Goal: Transaction & Acquisition: Purchase product/service

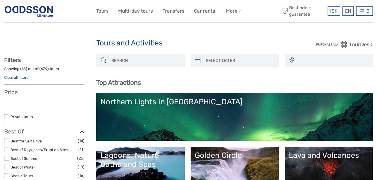
select select
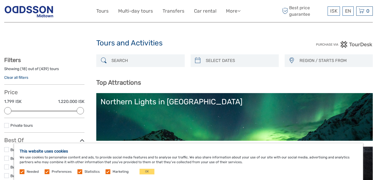
type input "02/09/2025"
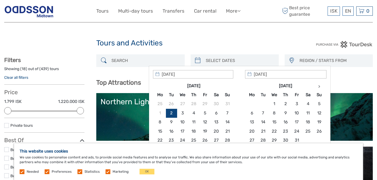
click at [217, 61] on input "search" at bounding box center [239, 61] width 72 height 10
type input "19/09/2025"
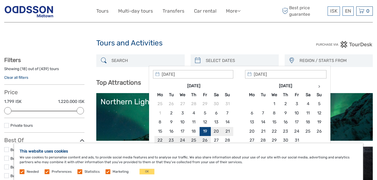
type input "23/09/2025"
type input "19/09/2025"
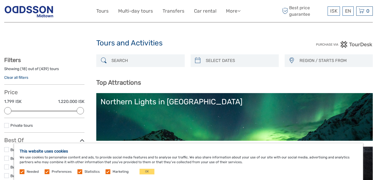
drag, startPoint x: 107, startPoint y: 171, endPoint x: 101, endPoint y: 171, distance: 6.2
click at [101, 171] on div "Needed Preferences Statistics Marketing OK" at bounding box center [88, 172] width 136 height 6
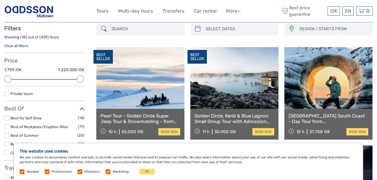
scroll to position [32, 0]
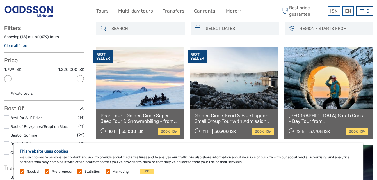
click at [106, 172] on label at bounding box center [108, 172] width 5 height 5
click at [0, 0] on input "checkbox" at bounding box center [0, 0] width 0 height 0
click at [81, 171] on span "Statistics" at bounding box center [88, 172] width 23 height 4
click at [78, 172] on label at bounding box center [79, 172] width 5 height 5
click at [0, 0] on input "checkbox" at bounding box center [0, 0] width 0 height 0
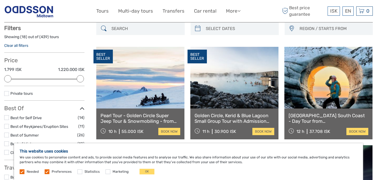
click at [43, 171] on div "Needed Preferences Statistics Marketing OK" at bounding box center [88, 172] width 136 height 6
click at [47, 171] on label at bounding box center [47, 172] width 5 height 5
click at [0, 0] on input "checkbox" at bounding box center [0, 0] width 0 height 0
click at [21, 171] on label at bounding box center [22, 172] width 5 height 5
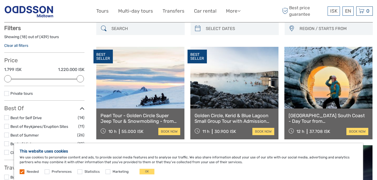
click at [23, 172] on label at bounding box center [22, 172] width 5 height 5
click at [150, 173] on button "OK" at bounding box center [147, 172] width 15 height 6
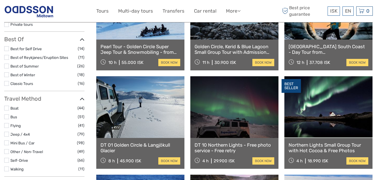
scroll to position [101, 0]
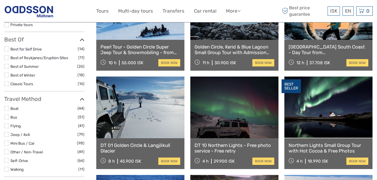
click at [130, 143] on link "DT 01 Golden Circle & Langjökull Glacier" at bounding box center [140, 149] width 80 height 12
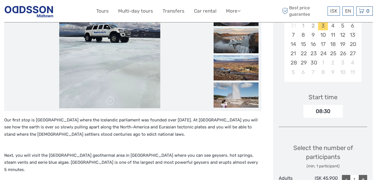
scroll to position [96, 0]
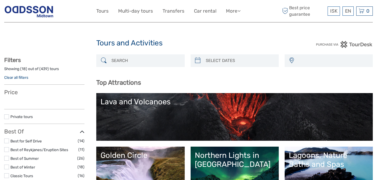
select select
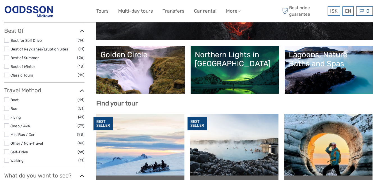
select select
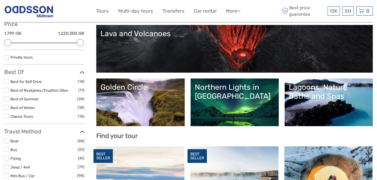
scroll to position [68, 0]
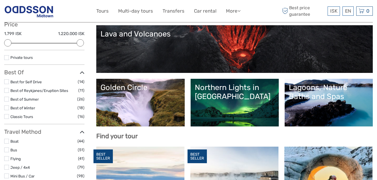
click at [140, 121] on link "Golden Circle" at bounding box center [140, 102] width 80 height 39
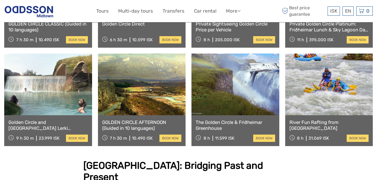
scroll to position [467, 0]
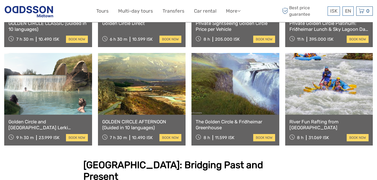
click at [44, 92] on link at bounding box center [48, 84] width 88 height 62
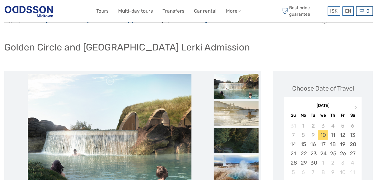
scroll to position [23, 0]
click at [344, 145] on div "19" at bounding box center [343, 144] width 10 height 9
click at [355, 145] on div "20" at bounding box center [352, 144] width 10 height 9
click at [293, 154] on div "21" at bounding box center [293, 153] width 10 height 9
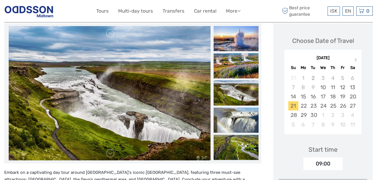
scroll to position [71, 0]
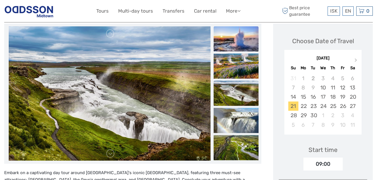
click at [235, 39] on img at bounding box center [236, 38] width 45 height 25
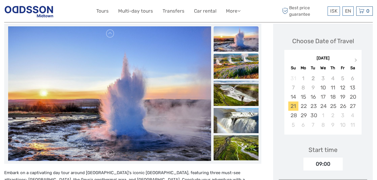
click at [240, 60] on img at bounding box center [236, 66] width 45 height 25
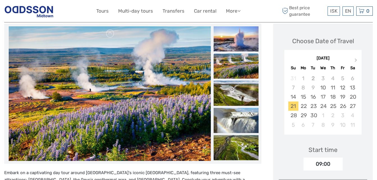
click at [245, 77] on img at bounding box center [236, 65] width 45 height 25
click at [243, 92] on img at bounding box center [236, 93] width 45 height 25
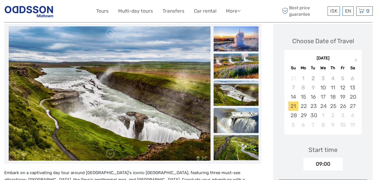
click at [245, 116] on img at bounding box center [236, 120] width 45 height 25
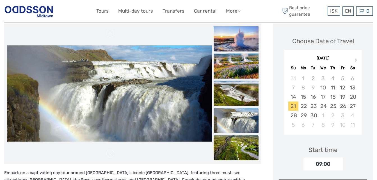
click at [246, 141] on img at bounding box center [236, 147] width 45 height 25
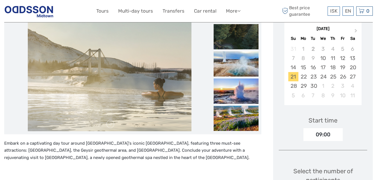
scroll to position [101, 0]
click at [115, 102] on img at bounding box center [110, 64] width 164 height 135
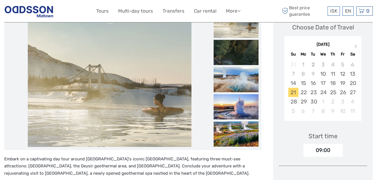
scroll to position [84, 0]
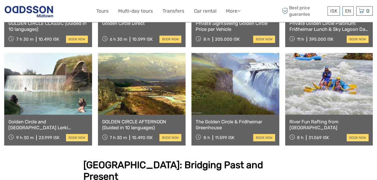
click at [159, 91] on link at bounding box center [142, 84] width 88 height 62
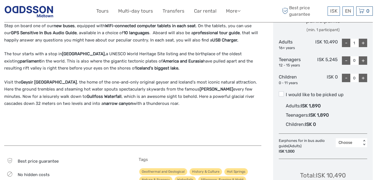
scroll to position [260, 0]
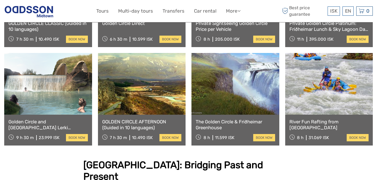
click at [151, 89] on link at bounding box center [142, 84] width 88 height 62
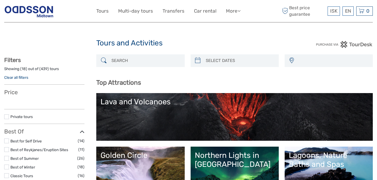
select select
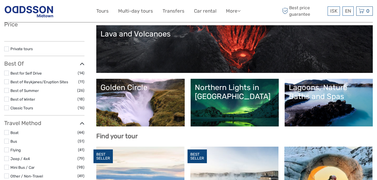
select select
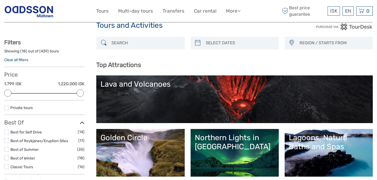
scroll to position [17, 0]
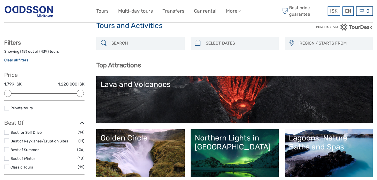
click at [358, 154] on link "Lagoons, Nature Baths and Spas" at bounding box center [329, 153] width 80 height 39
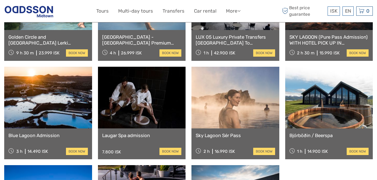
scroll to position [391, 0]
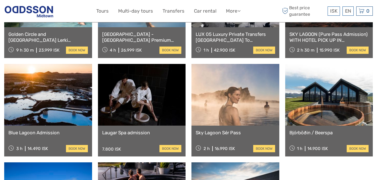
click at [41, 104] on link at bounding box center [48, 95] width 88 height 62
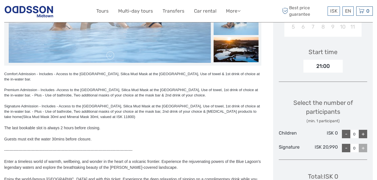
scroll to position [168, 0]
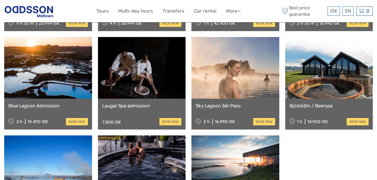
scroll to position [417, 0]
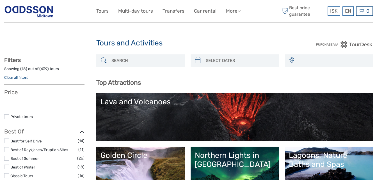
select select
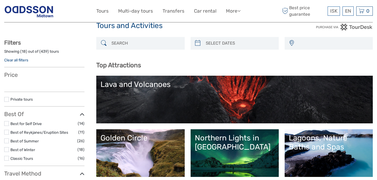
select select
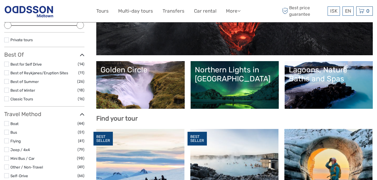
scroll to position [87, 0]
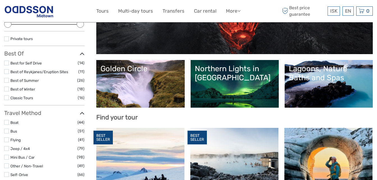
click at [256, 92] on link "Northern Lights in [GEOGRAPHIC_DATA]" at bounding box center [235, 83] width 80 height 39
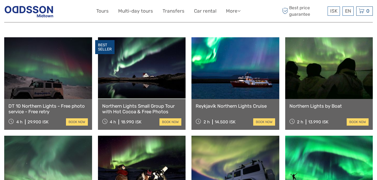
scroll to position [191, 0]
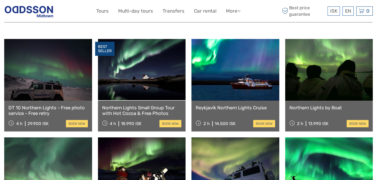
click at [235, 105] on link "Reykjavík Northern Lights Cruise" at bounding box center [235, 108] width 79 height 6
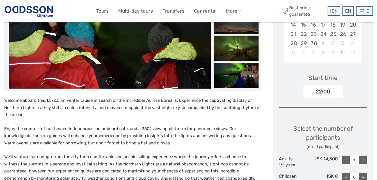
scroll to position [150, 0]
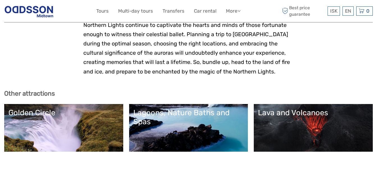
scroll to position [1123, 0]
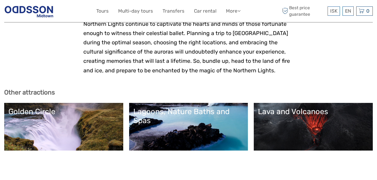
click at [92, 107] on link "Golden Circle" at bounding box center [63, 126] width 111 height 39
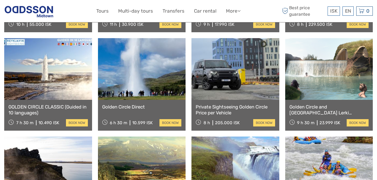
scroll to position [382, 0]
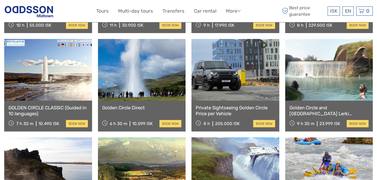
click at [307, 105] on link "Golden Circle and Laugarás Lagoon Lerki Admission" at bounding box center [328, 111] width 79 height 12
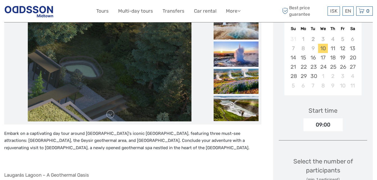
scroll to position [110, 0]
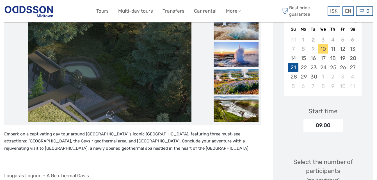
click at [295, 67] on div "21" at bounding box center [293, 67] width 10 height 9
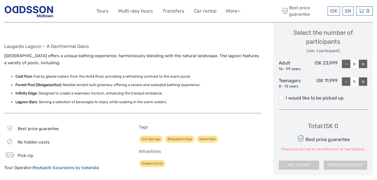
scroll to position [238, 0]
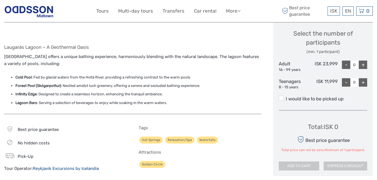
click at [365, 63] on div "+" at bounding box center [363, 65] width 8 height 8
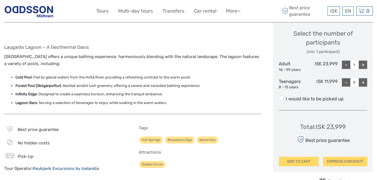
click at [365, 63] on div "+" at bounding box center [363, 65] width 8 height 8
type input "2"
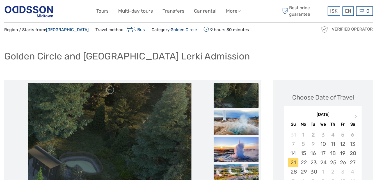
scroll to position [0, 0]
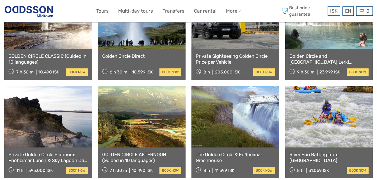
scroll to position [435, 0]
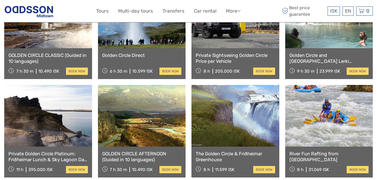
click at [324, 121] on link at bounding box center [329, 116] width 88 height 62
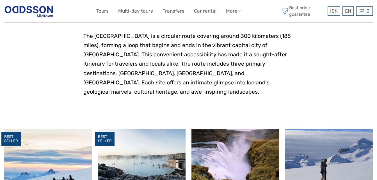
scroll to position [252, 0]
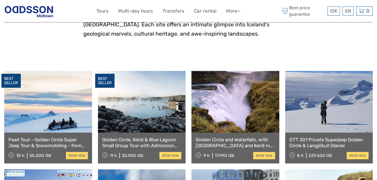
click at [148, 137] on link "Golden Circle, Kerid & Blue Lagoon Small Group Tour with Admission Ticket" at bounding box center [141, 143] width 79 height 12
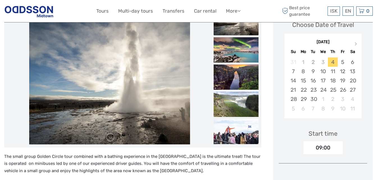
scroll to position [87, 0]
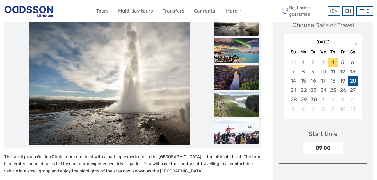
click at [352, 81] on div "20" at bounding box center [352, 80] width 10 height 9
click at [294, 92] on div "21" at bounding box center [293, 90] width 10 height 9
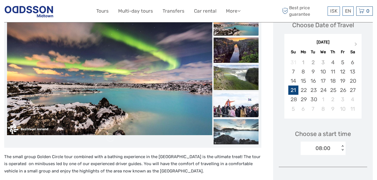
click at [294, 92] on div "21" at bounding box center [293, 90] width 10 height 9
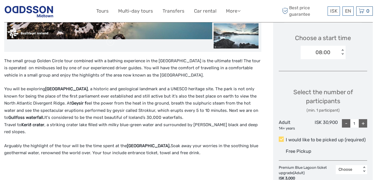
scroll to position [192, 0]
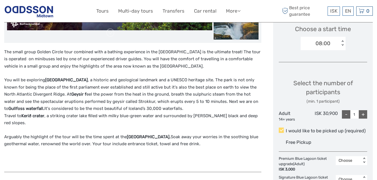
click at [365, 116] on div "+" at bounding box center [363, 114] width 8 height 8
click at [347, 114] on div "-" at bounding box center [346, 114] width 8 height 8
type input "2"
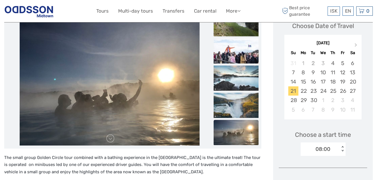
scroll to position [87, 0]
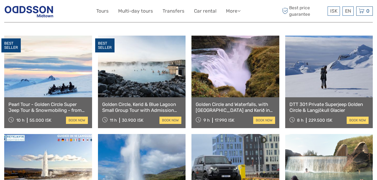
scroll to position [286, 0]
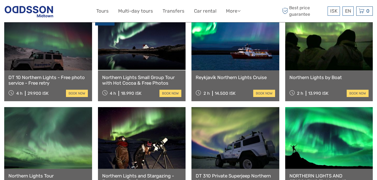
scroll to position [211, 0]
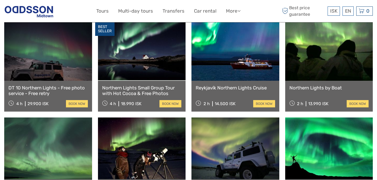
click at [243, 83] on div "Reykjavík Northern Lights Cruise 2 h 14.500 ISK book now" at bounding box center [235, 96] width 88 height 31
click at [243, 85] on link "Reykjavík Northern Lights Cruise" at bounding box center [235, 88] width 79 height 6
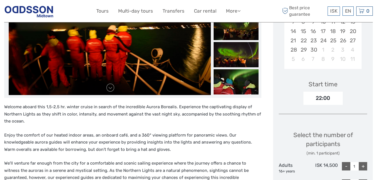
scroll to position [114, 0]
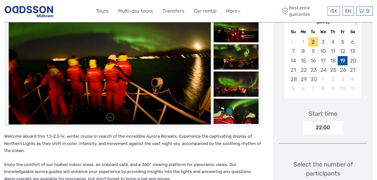
click at [343, 56] on div "19" at bounding box center [343, 60] width 10 height 9
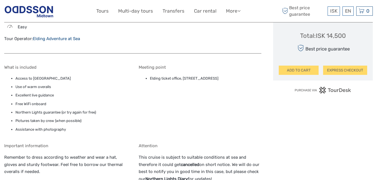
scroll to position [396, 0]
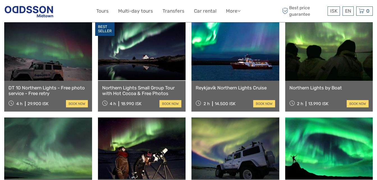
click at [242, 89] on div "Reykjavík Northern Lights Cruise 2 h 14.500 ISK book now" at bounding box center [235, 96] width 88 height 31
click at [266, 100] on link "book now" at bounding box center [264, 103] width 22 height 7
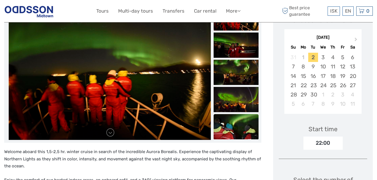
scroll to position [48, 0]
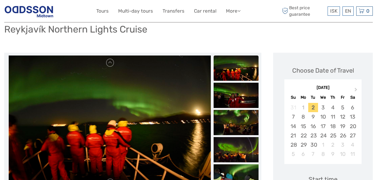
click at [234, 71] on img at bounding box center [236, 68] width 45 height 25
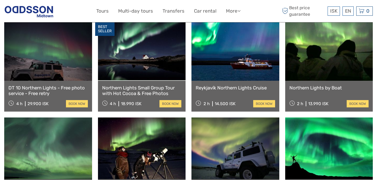
click at [342, 85] on link "Northern Lights by Boat" at bounding box center [328, 88] width 79 height 6
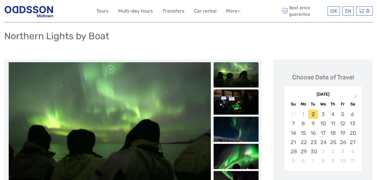
scroll to position [41, 0]
click at [228, 71] on img at bounding box center [236, 75] width 45 height 25
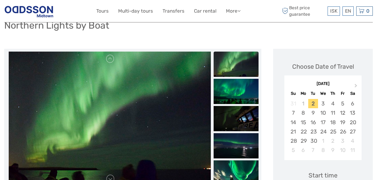
scroll to position [0, 0]
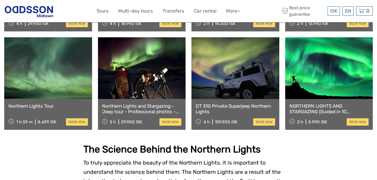
scroll to position [291, 0]
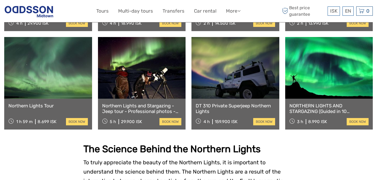
click at [314, 84] on link at bounding box center [329, 68] width 88 height 62
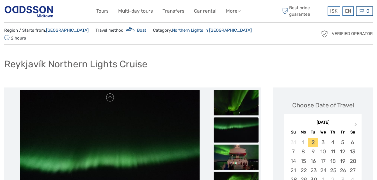
scroll to position [13, 0]
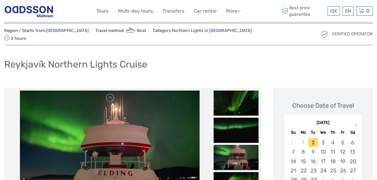
click at [191, 31] on link "Northern Lights in [GEOGRAPHIC_DATA]" at bounding box center [212, 30] width 80 height 5
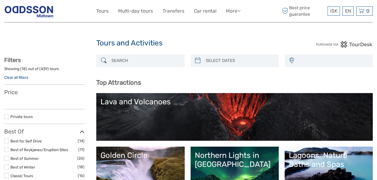
select select
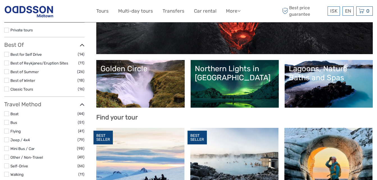
select select
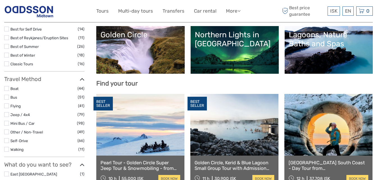
scroll to position [131, 0]
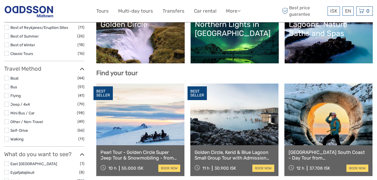
click at [337, 37] on div "Lagoons, Nature Baths and Spas" at bounding box center [329, 29] width 80 height 18
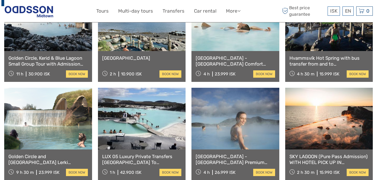
scroll to position [269, 0]
click at [330, 58] on link "Hvammsvík Hot Spring with bus transfer from and to [GEOGRAPHIC_DATA]" at bounding box center [328, 61] width 79 height 12
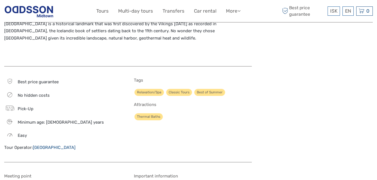
scroll to position [550, 0]
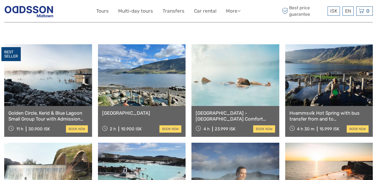
scroll to position [214, 0]
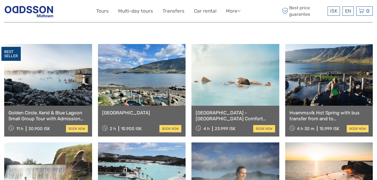
click at [61, 115] on link "Golden Circle, Kerid & Blue Lagoon Small Group Tour with Admission Ticket" at bounding box center [47, 116] width 79 height 12
click at [44, 119] on link "Golden Circle, Kerid & Blue Lagoon Small Group Tour with Admission Ticket" at bounding box center [47, 116] width 79 height 12
drag, startPoint x: 59, startPoint y: 125, endPoint x: 38, endPoint y: 82, distance: 48.3
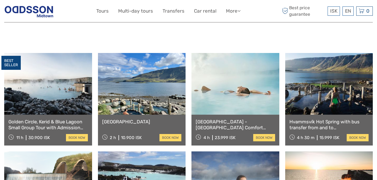
scroll to position [94, 0]
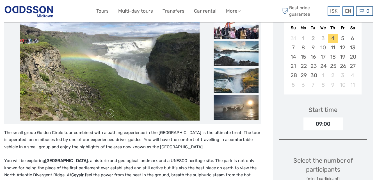
scroll to position [111, 0]
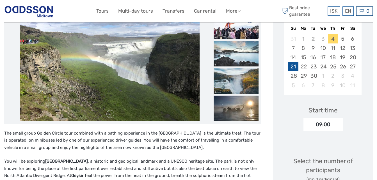
click at [294, 68] on div "21" at bounding box center [293, 66] width 10 height 9
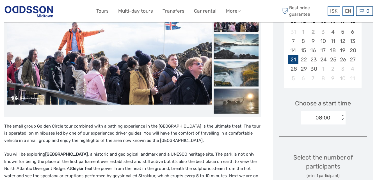
scroll to position [117, 0]
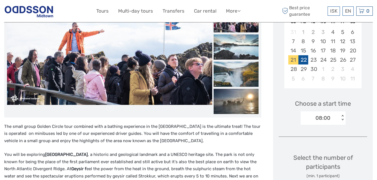
click at [303, 61] on div "22" at bounding box center [303, 59] width 10 height 9
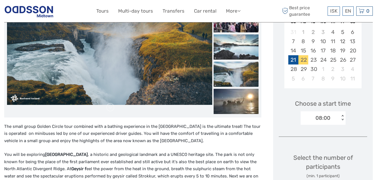
click at [295, 59] on div "21" at bounding box center [293, 59] width 10 height 9
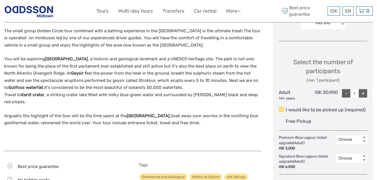
scroll to position [238, 0]
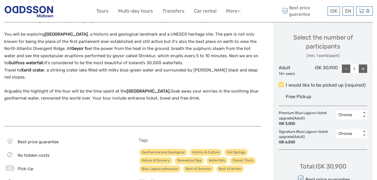
click at [362, 68] on div "+" at bounding box center [363, 69] width 8 height 8
type input "2"
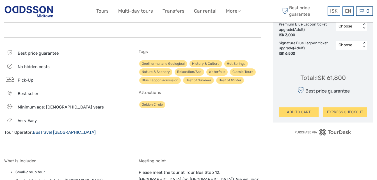
scroll to position [327, 0]
click at [293, 111] on button "ADD TO CART" at bounding box center [299, 112] width 40 height 10
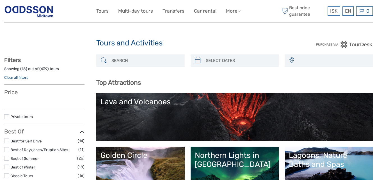
select select
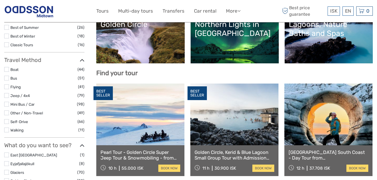
select select
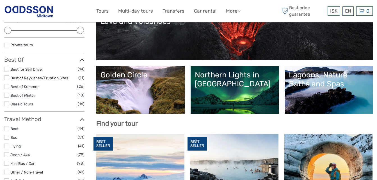
scroll to position [81, 0]
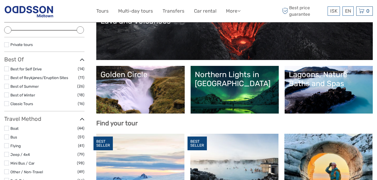
click at [146, 82] on link "Golden Circle" at bounding box center [140, 89] width 80 height 39
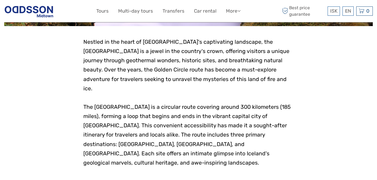
scroll to position [35, 0]
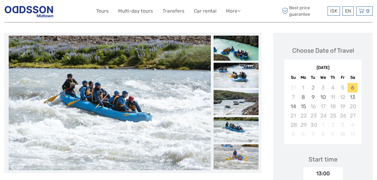
scroll to position [73, 0]
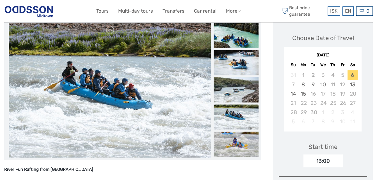
click at [99, 111] on img at bounding box center [110, 90] width 202 height 135
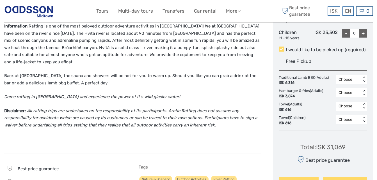
scroll to position [286, 0]
click at [345, 80] on div "Choose" at bounding box center [349, 80] width 20 height 6
click at [347, 102] on div "1" at bounding box center [352, 104] width 26 height 10
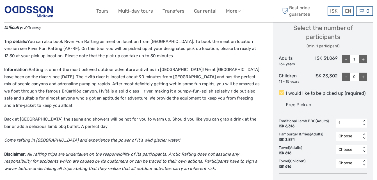
scroll to position [241, 0]
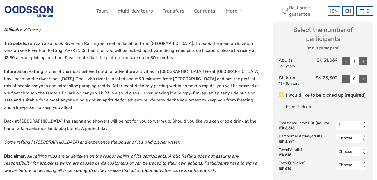
click at [362, 62] on div "+" at bounding box center [363, 61] width 8 height 8
type input "2"
click at [353, 124] on div "1" at bounding box center [349, 125] width 20 height 6
click at [351, 154] on div "2" at bounding box center [352, 159] width 26 height 10
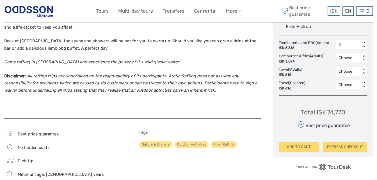
scroll to position [321, 0]
click at [303, 146] on button "ADD TO CART" at bounding box center [299, 147] width 40 height 10
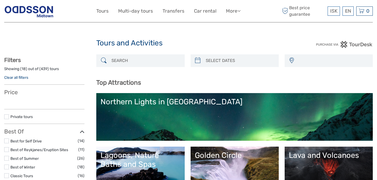
select select
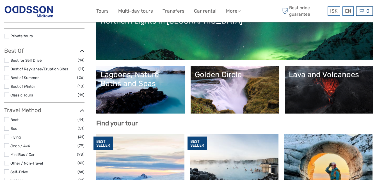
select select
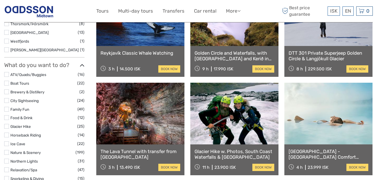
scroll to position [428, 0]
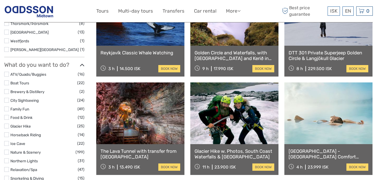
click at [141, 51] on link "Reykjavík Classic Whale Watching" at bounding box center [140, 53] width 80 height 6
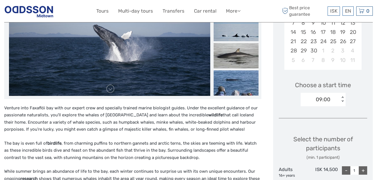
scroll to position [133, 0]
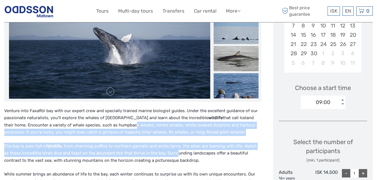
drag, startPoint x: 111, startPoint y: 127, endPoint x: 173, endPoint y: 152, distance: 66.7
click at [173, 152] on div "Venture into Faxaflói bay with our expert crew and specially trained marine bio…" at bounding box center [132, 174] width 257 height 132
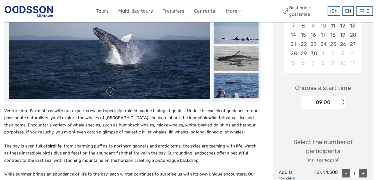
drag, startPoint x: 173, startPoint y: 152, endPoint x: 169, endPoint y: 164, distance: 13.1
click at [169, 164] on div "Venture into Faxaflói bay with our expert crew and specially trained marine bio…" at bounding box center [132, 174] width 257 height 132
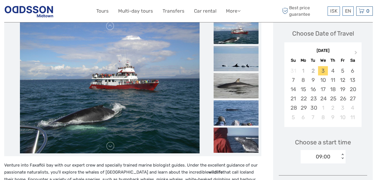
scroll to position [91, 0]
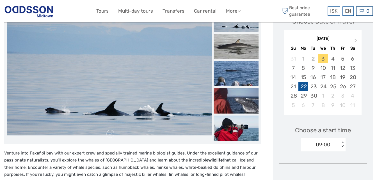
click at [303, 82] on div "22" at bounding box center [303, 86] width 10 height 9
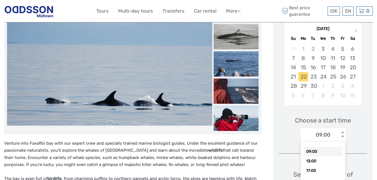
click at [343, 142] on div "option 09:00 selected, 1 of 3. 3 results available. Use Up and Down to choose o…" at bounding box center [323, 134] width 45 height 13
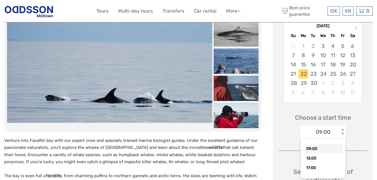
scroll to position [104, 0]
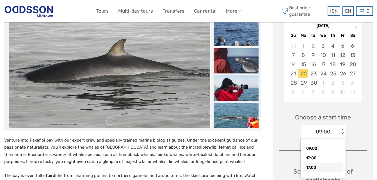
click at [320, 165] on div "17:00" at bounding box center [322, 168] width 39 height 10
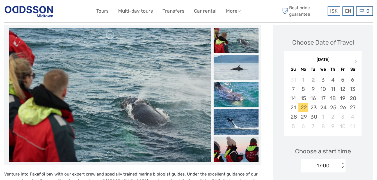
scroll to position [69, 0]
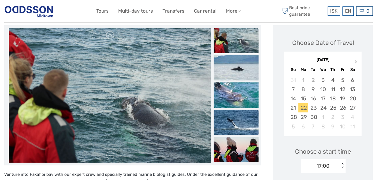
click at [242, 117] on img at bounding box center [236, 122] width 45 height 25
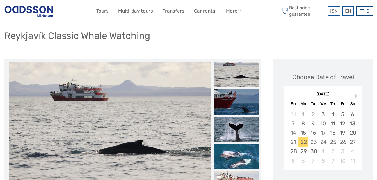
scroll to position [35, 0]
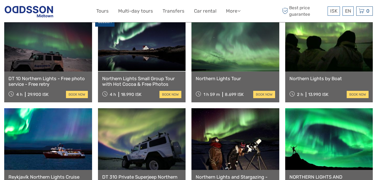
scroll to position [221, 0]
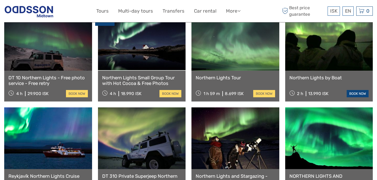
click at [361, 90] on link "book now" at bounding box center [358, 93] width 22 height 7
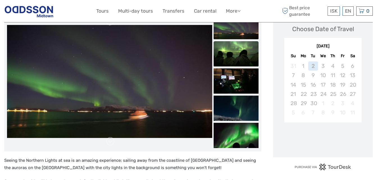
scroll to position [103, 0]
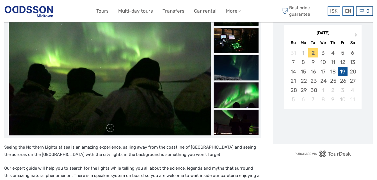
click at [347, 67] on div "19" at bounding box center [343, 71] width 10 height 9
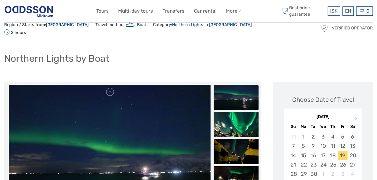
scroll to position [0, 0]
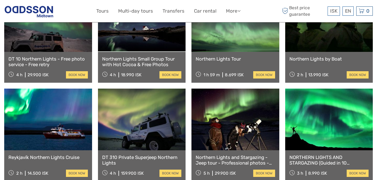
scroll to position [249, 0]
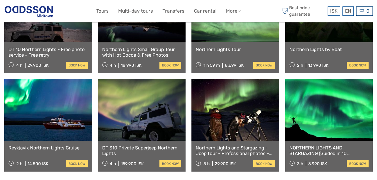
click at [55, 130] on link at bounding box center [48, 110] width 88 height 62
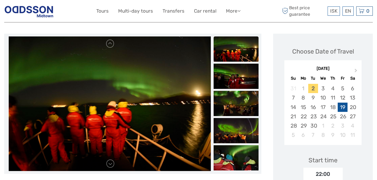
click at [341, 103] on div "19" at bounding box center [343, 107] width 10 height 9
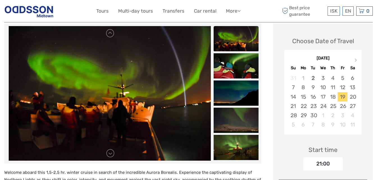
scroll to position [77, 0]
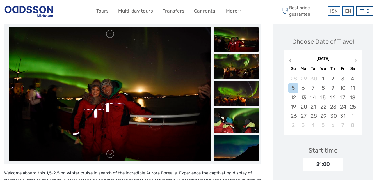
click at [290, 58] on span "Previous Month" at bounding box center [290, 62] width 0 height 8
click at [343, 93] on div "19" at bounding box center [343, 97] width 10 height 9
click at [344, 93] on div "19" at bounding box center [343, 97] width 10 height 9
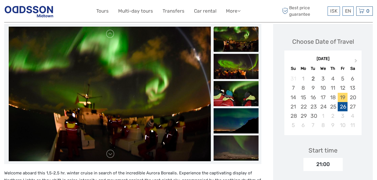
click at [340, 102] on div "26" at bounding box center [343, 106] width 10 height 9
click at [315, 74] on div "2" at bounding box center [313, 78] width 10 height 9
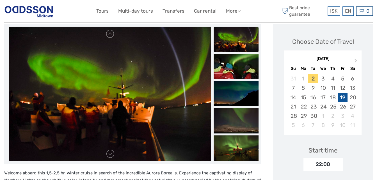
click at [342, 93] on div "19" at bounding box center [343, 97] width 10 height 9
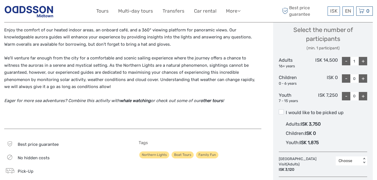
scroll to position [218, 0]
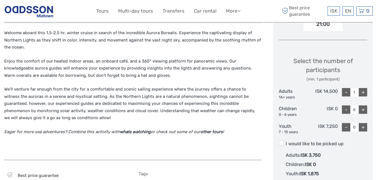
click at [365, 88] on div "+" at bounding box center [363, 92] width 8 height 8
type input "2"
click at [283, 141] on span at bounding box center [281, 143] width 5 height 5
click at [286, 142] on input "I would like to be picked up" at bounding box center [286, 142] width 0 height 0
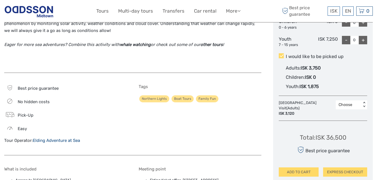
scroll to position [305, 0]
click at [303, 167] on button "ADD TO CART" at bounding box center [299, 172] width 40 height 10
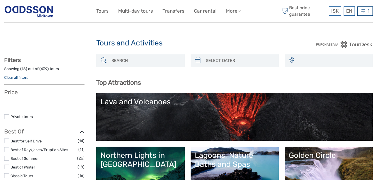
select select
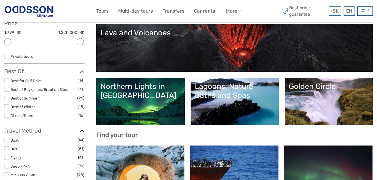
scroll to position [68, 0]
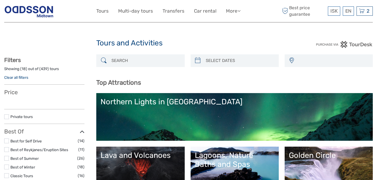
select select
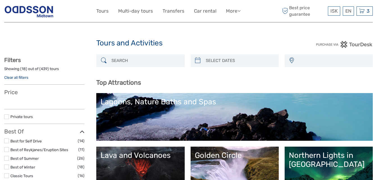
select select
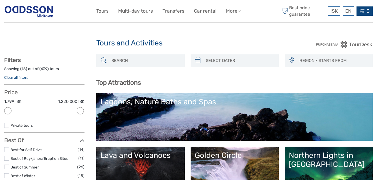
click at [358, 10] on div "3 Items River Fun Rafting from Reykjavík 2x Adults Saturday, 06 September 2025 …" at bounding box center [364, 10] width 16 height 9
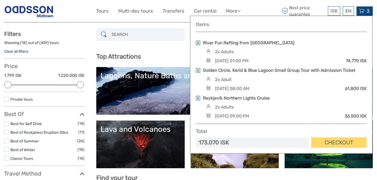
scroll to position [25, 0]
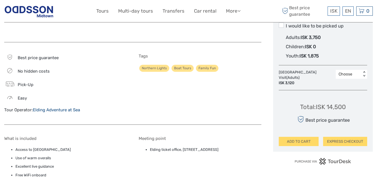
scroll to position [336, 0]
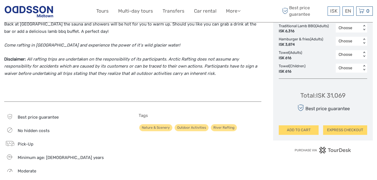
scroll to position [338, 0]
